Goal: Task Accomplishment & Management: Use online tool/utility

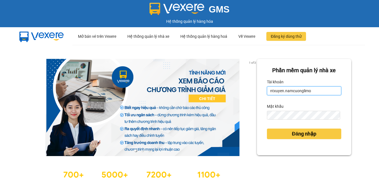
click at [306, 92] on input "ntxuyen.namcuonglimo" at bounding box center [304, 90] width 74 height 9
type input "hien81.namcuonglimo"
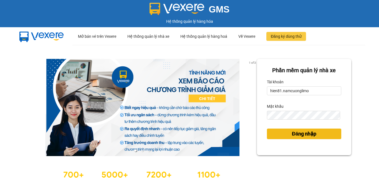
click at [296, 131] on span "Đăng nhập" at bounding box center [304, 134] width 24 height 8
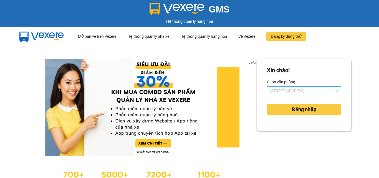
click at [290, 91] on span "142 Hai Bà Trưng" at bounding box center [304, 90] width 68 height 8
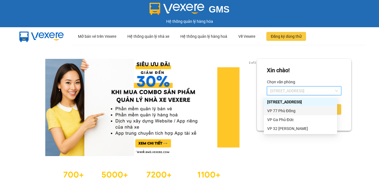
click at [283, 111] on div "VP 77 Phù Đổng" at bounding box center [300, 111] width 67 height 6
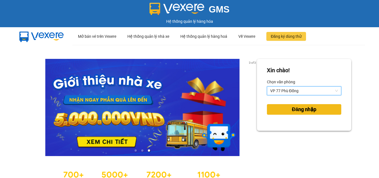
click at [300, 113] on span "Đăng nhập" at bounding box center [304, 109] width 24 height 8
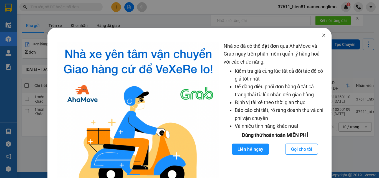
click at [322, 36] on icon "close" at bounding box center [323, 35] width 3 height 3
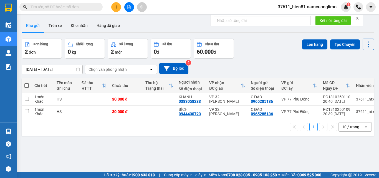
click at [27, 86] on span at bounding box center [26, 85] width 4 height 4
click at [27, 83] on input "checkbox" at bounding box center [27, 83] width 0 height 0
checkbox input "true"
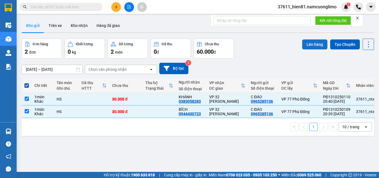
click at [316, 43] on button "Lên hàng" at bounding box center [314, 44] width 25 height 10
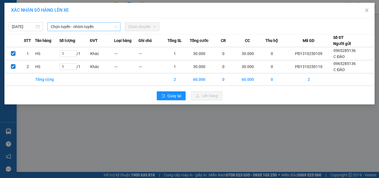
click at [83, 27] on span "Chọn tuyến - nhóm tuyến" at bounding box center [84, 26] width 66 height 8
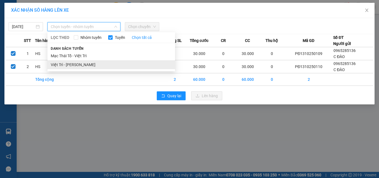
click at [81, 63] on li "Việt Trì - Mạc Thái Tổ" at bounding box center [111, 64] width 128 height 9
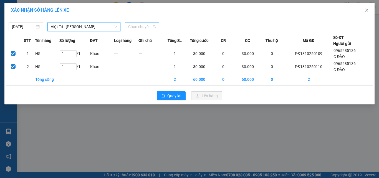
click at [140, 29] on span "Chọn chuyến" at bounding box center [142, 26] width 28 height 8
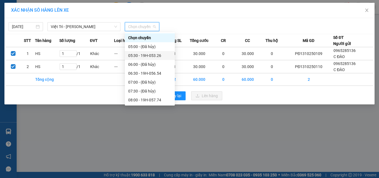
click at [149, 55] on div "05:30 - 19H-053.26" at bounding box center [149, 55] width 43 height 6
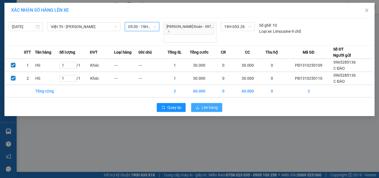
click at [196, 105] on icon "upload" at bounding box center [197, 107] width 4 height 4
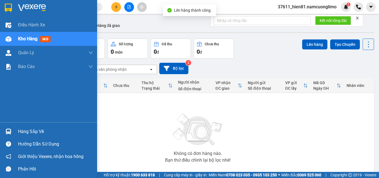
click at [30, 129] on div "Không có đơn hàng nào. Bạn thử điều chỉnh lại bộ lọc nhé!" at bounding box center [197, 136] width 347 height 83
click at [29, 133] on div "Hàng sắp về" at bounding box center [55, 131] width 75 height 8
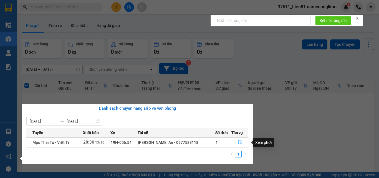
click at [236, 144] on button "button" at bounding box center [239, 142] width 16 height 9
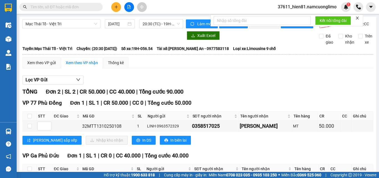
click at [52, 7] on input "text" at bounding box center [62, 7] width 65 height 6
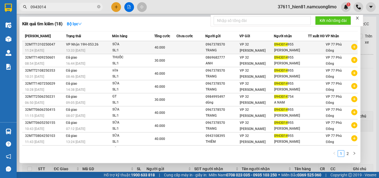
type input "0943014"
click at [274, 53] on div "TRẦN HÀ" at bounding box center [291, 50] width 34 height 6
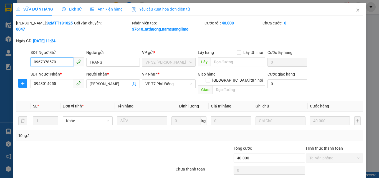
type input "0967378570"
type input "TRANG"
type input "0943014955"
type input "TRẦN HÀ"
type input "40.000"
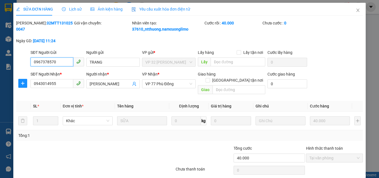
scroll to position [16, 0]
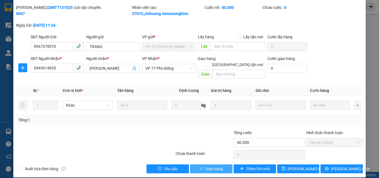
click at [218, 165] on span "Giao hàng" at bounding box center [214, 168] width 18 height 6
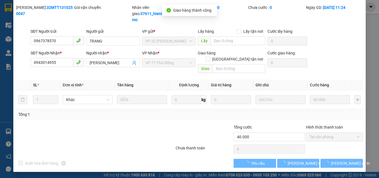
scroll to position [10, 0]
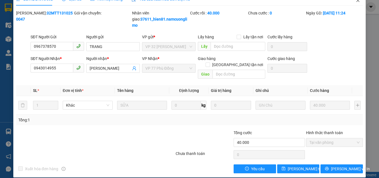
click at [355, 4] on span "Close" at bounding box center [358, 1] width 16 height 16
